Goal: Transaction & Acquisition: Purchase product/service

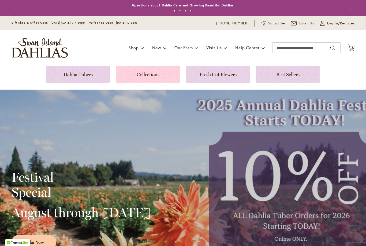
click at [154, 70] on link at bounding box center [148, 74] width 65 height 17
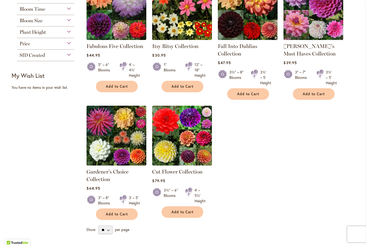
scroll to position [123, 0]
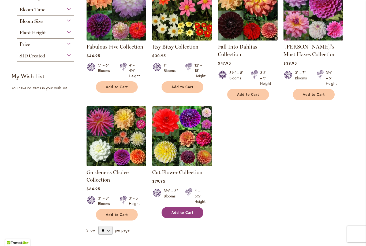
click at [189, 211] on span "Add to Cart" at bounding box center [182, 212] width 22 height 5
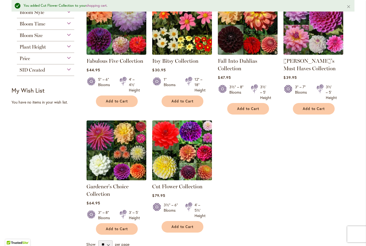
click at [189, 157] on img at bounding box center [182, 150] width 63 height 63
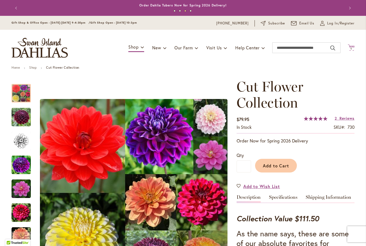
click at [350, 47] on span "1" at bounding box center [350, 48] width 1 height 3
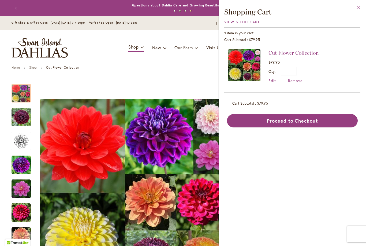
click at [359, 9] on button "Close" at bounding box center [358, 8] width 15 height 17
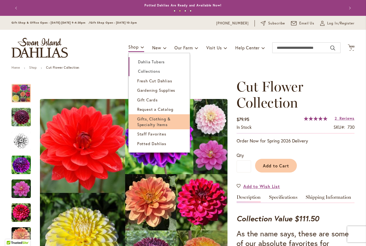
click at [159, 122] on span "Gifts, Clothing & Specialty Items" at bounding box center [153, 121] width 33 height 11
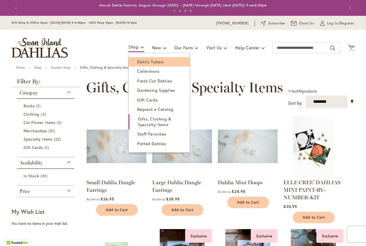
click at [160, 63] on span "Dahlia Tubers" at bounding box center [150, 61] width 27 height 5
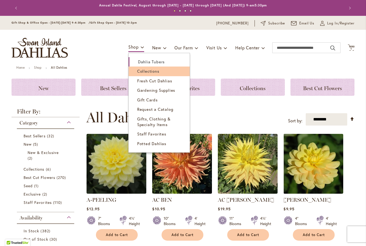
click at [160, 72] on link "Collections" at bounding box center [159, 70] width 61 height 9
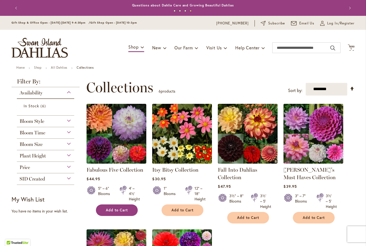
click at [124, 209] on span "Add to Cart" at bounding box center [117, 210] width 22 height 5
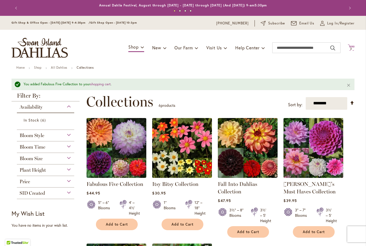
click at [353, 48] on span "2 2 items" at bounding box center [351, 48] width 5 height 3
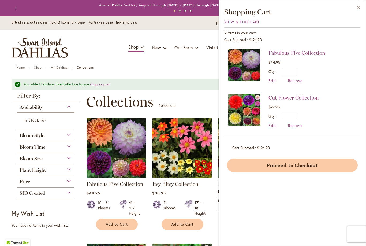
click at [299, 163] on button "Proceed to Checkout" at bounding box center [292, 164] width 131 height 13
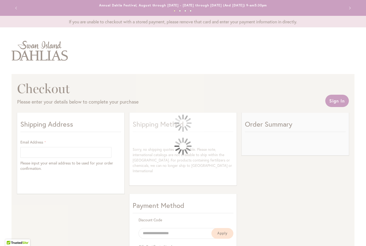
select select "**"
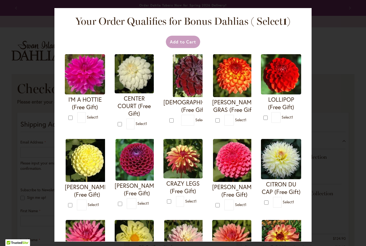
type input "*"
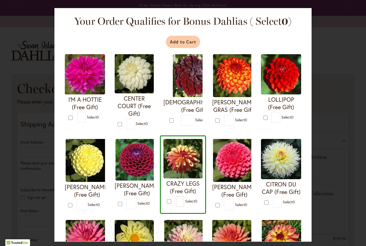
click at [187, 40] on button "Add to Cart" at bounding box center [183, 42] width 35 height 12
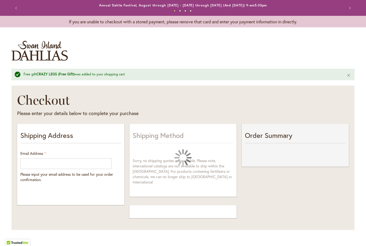
select select "**"
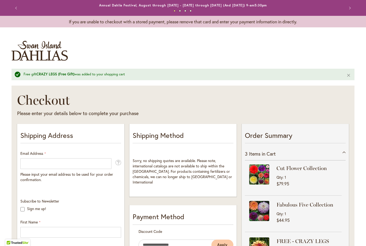
scroll to position [0, 0]
